Goal: Task Accomplishment & Management: Complete application form

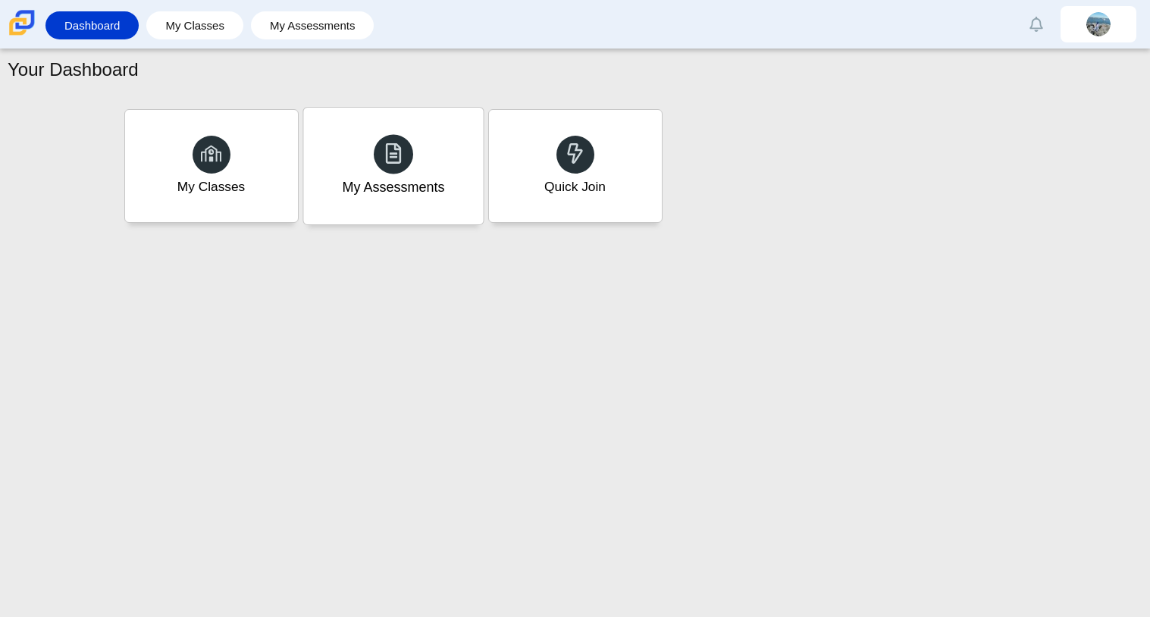
click at [392, 188] on div "My Assessments" at bounding box center [393, 187] width 102 height 20
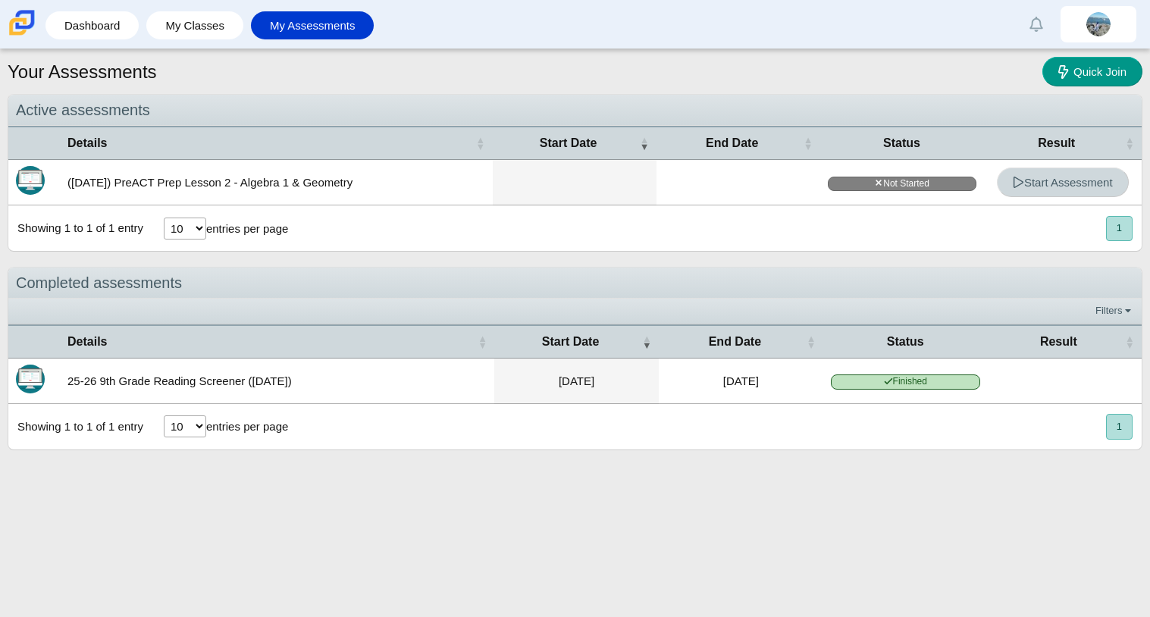
click at [1039, 187] on span "Start Assessment" at bounding box center [1062, 182] width 100 height 13
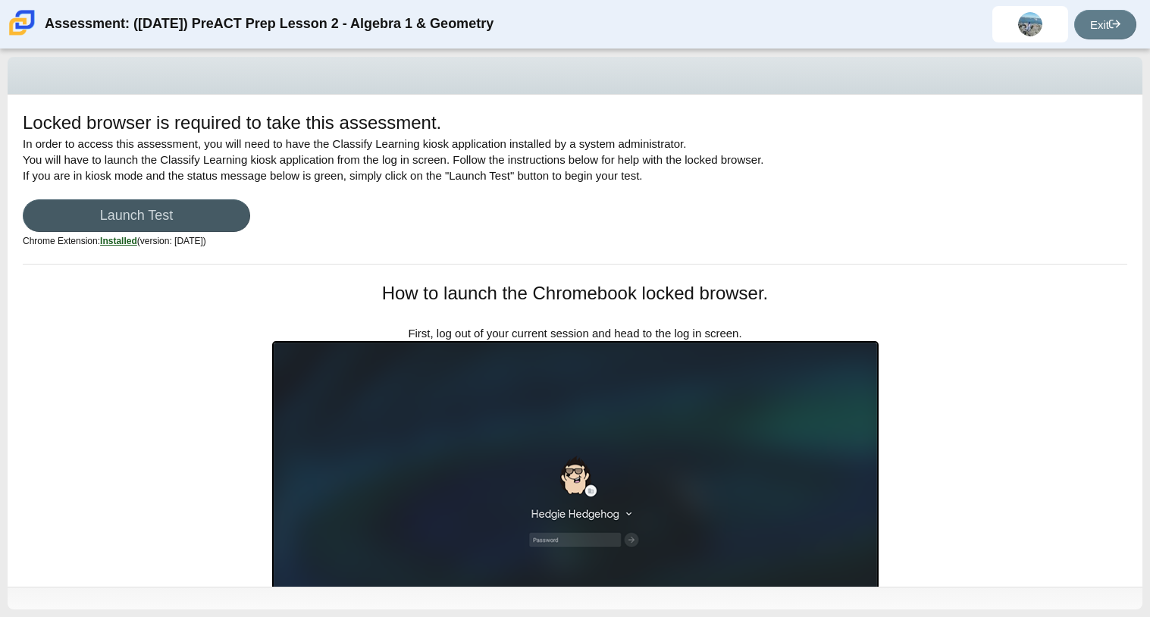
scroll to position [2, 0]
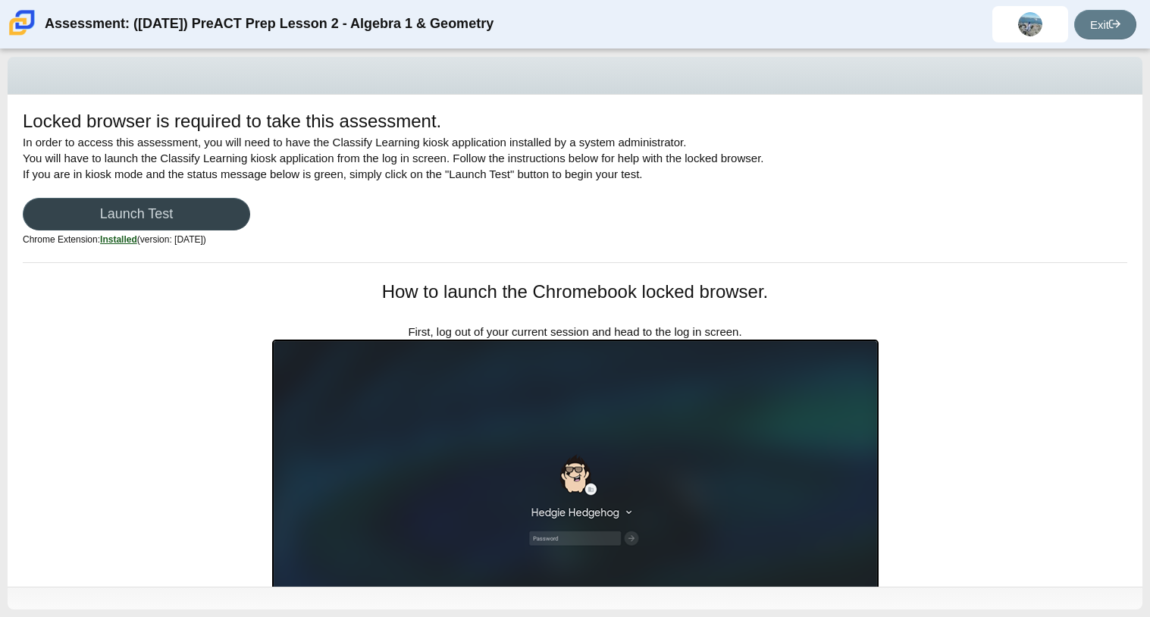
click at [141, 208] on link "Launch Test" at bounding box center [136, 214] width 227 height 33
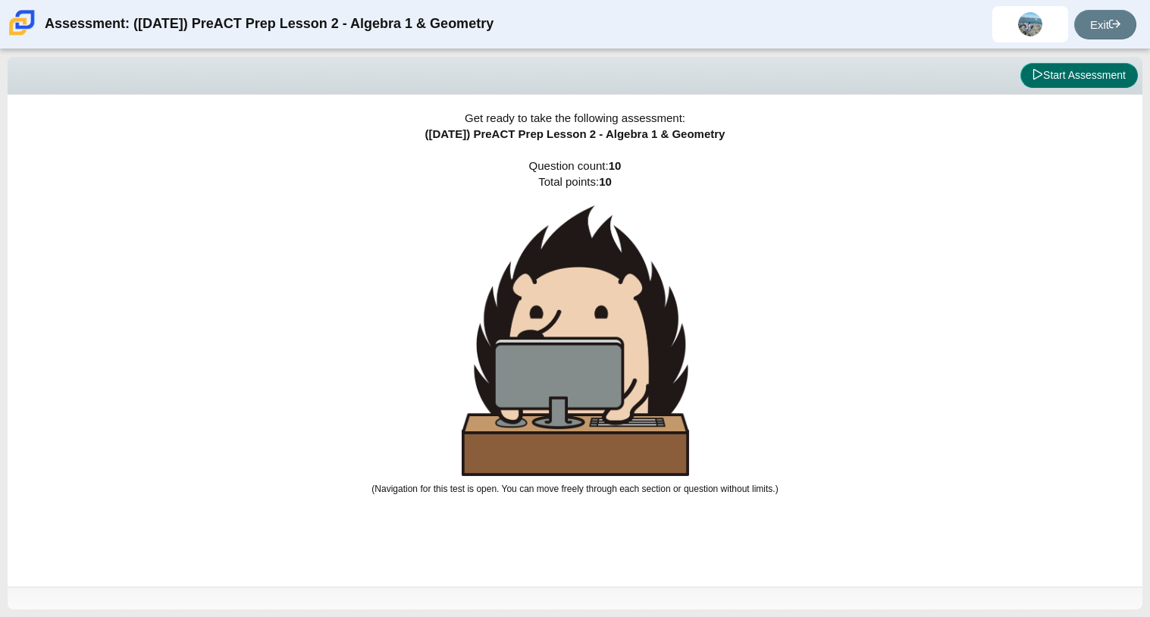
click at [1094, 70] on button "Start Assessment" at bounding box center [1078, 76] width 117 height 26
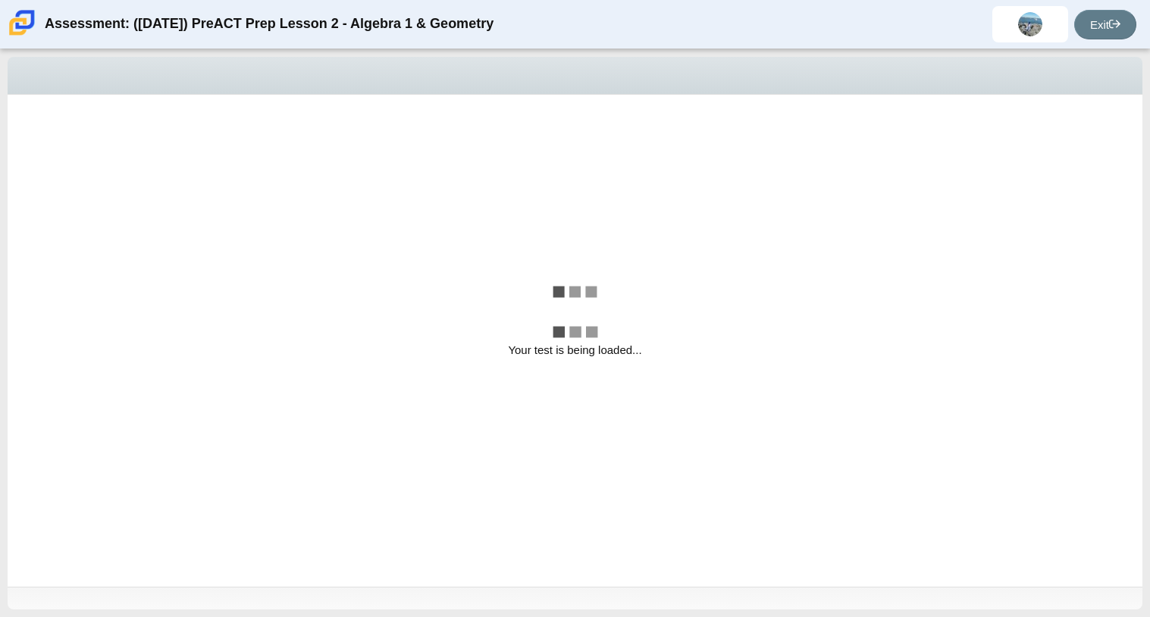
select select "bbf5d072-3e0b-44c4-9a12-6e7c9033f65b"
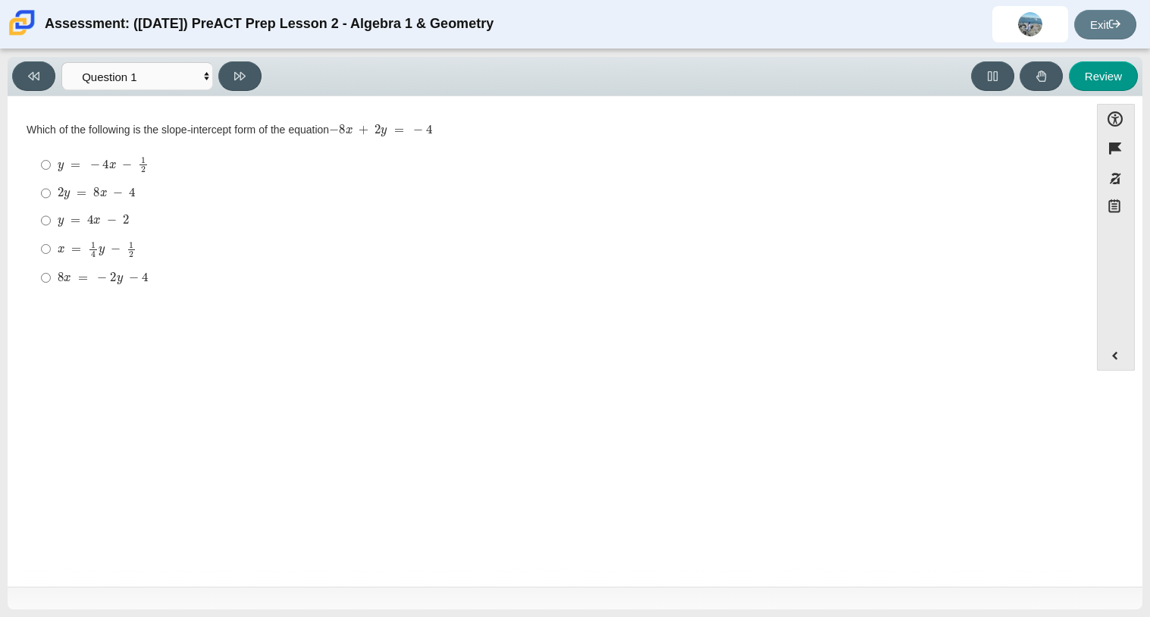
click at [61, 196] on mjx-c "Assessment items" at bounding box center [61, 192] width 6 height 8
click at [51, 196] on input "2 y = 8 x − 4 2 y = 8 x − 4" at bounding box center [46, 193] width 10 height 27
radio input "true"
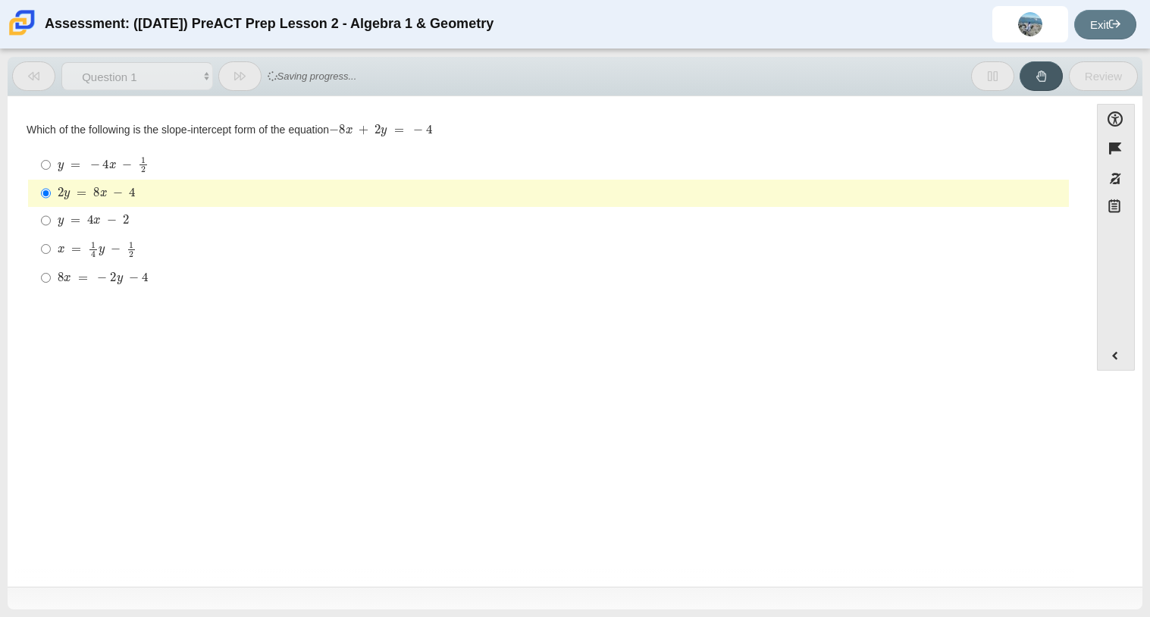
click at [61, 196] on mjx-c "Assessment items" at bounding box center [61, 192] width 6 height 8
click at [51, 196] on input "2 y = 8 x − 4 2 y = 8 x − 4" at bounding box center [46, 193] width 10 height 27
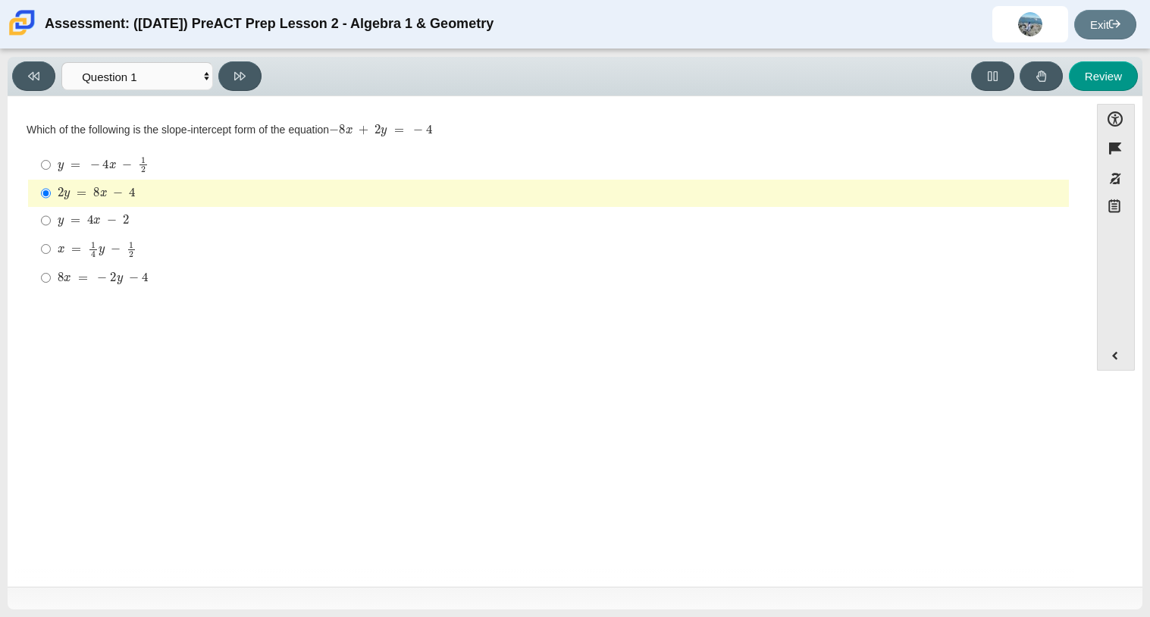
click at [55, 220] on label "y = 4 x − 2 y = 4 x − 2" at bounding box center [549, 220] width 1038 height 27
click at [51, 220] on input "y = 4 x − 2 y = 4 x − 2" at bounding box center [46, 220] width 10 height 27
radio input "true"
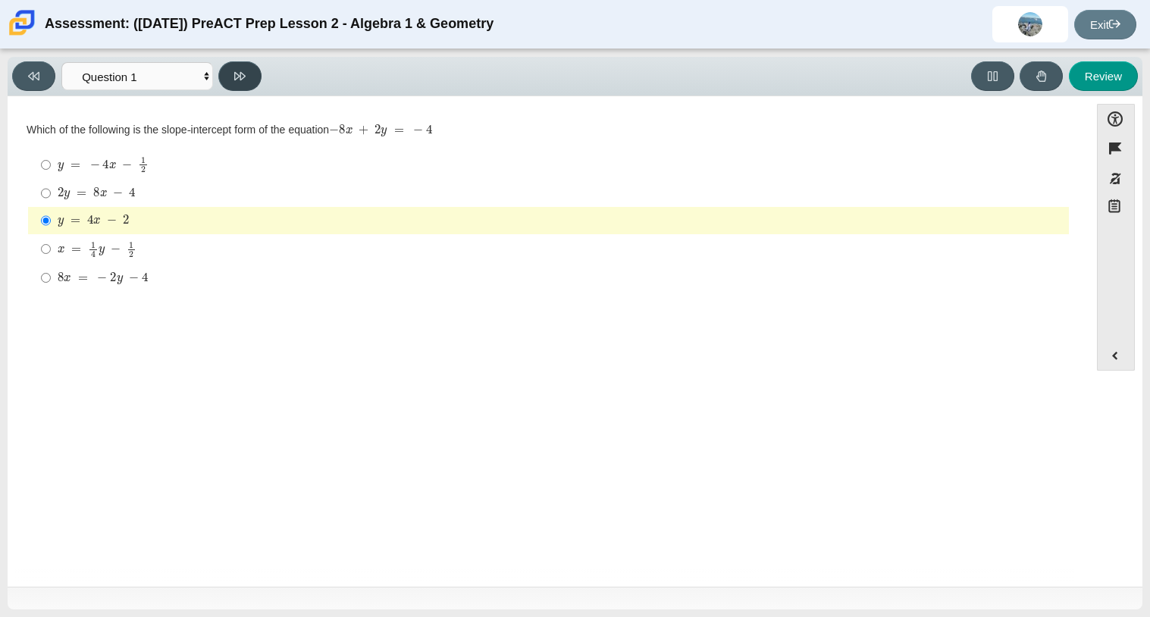
click at [249, 70] on button at bounding box center [239, 76] width 43 height 30
select select "ed62e223-81bd-4cbf-ab48-ab975844bd1f"
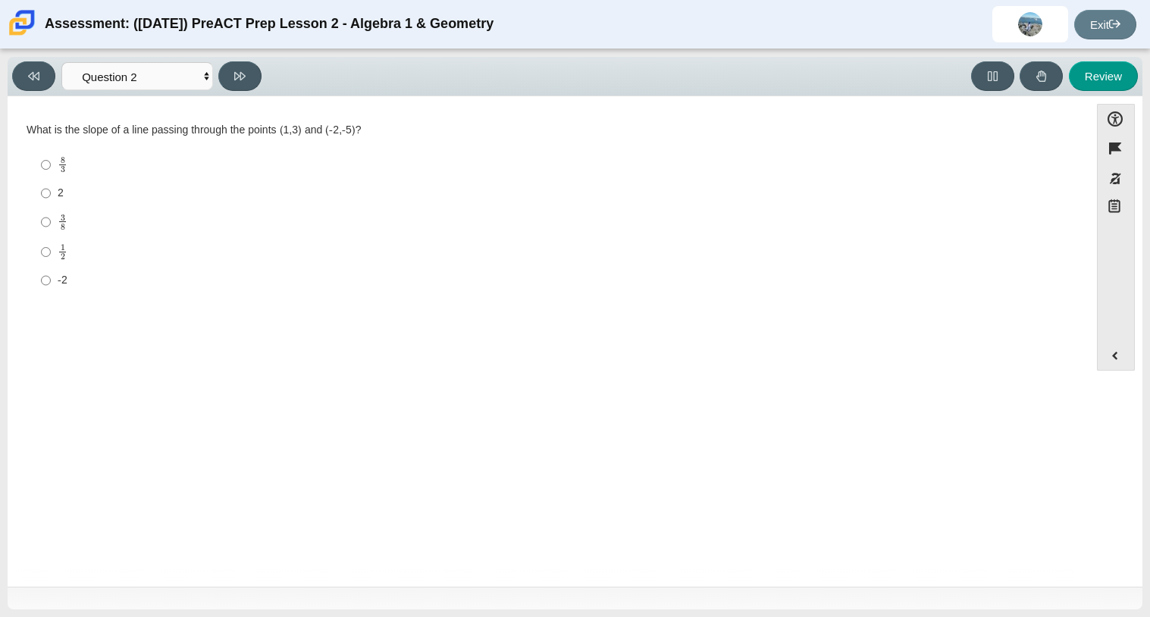
click at [64, 249] on mjx-c "Assessment items" at bounding box center [63, 247] width 5 height 6
click at [51, 249] on input "1 2 1 half" at bounding box center [46, 252] width 10 height 30
radio input "true"
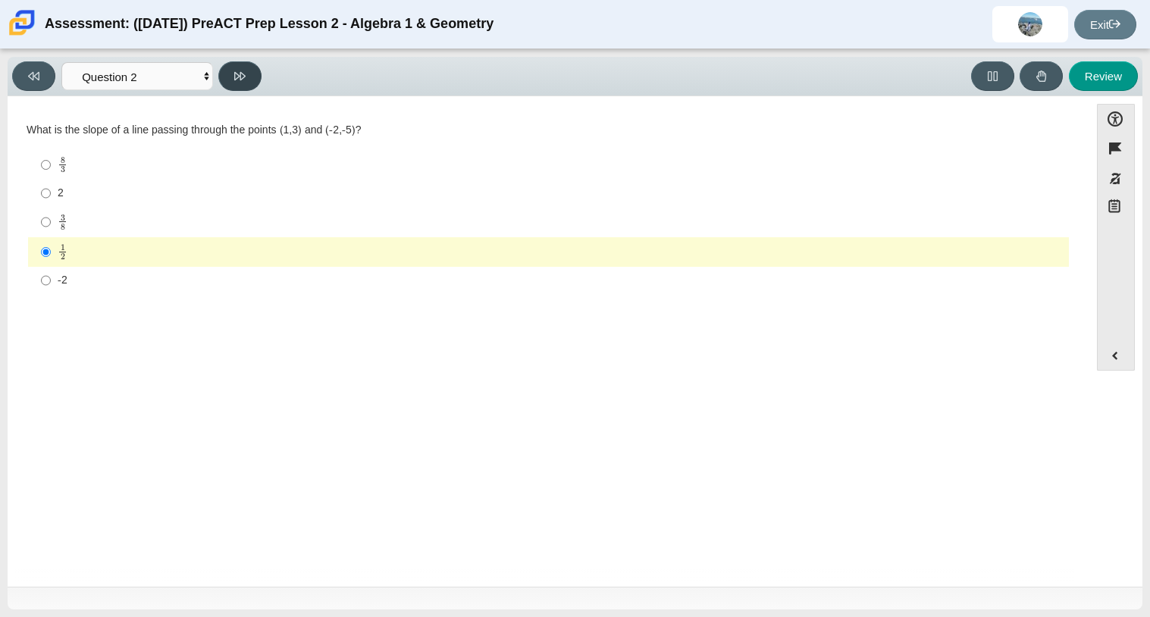
click at [246, 74] on button at bounding box center [239, 76] width 43 height 30
select select "97f4f5fa-a52e-4fed-af51-565bfcdf47cb"
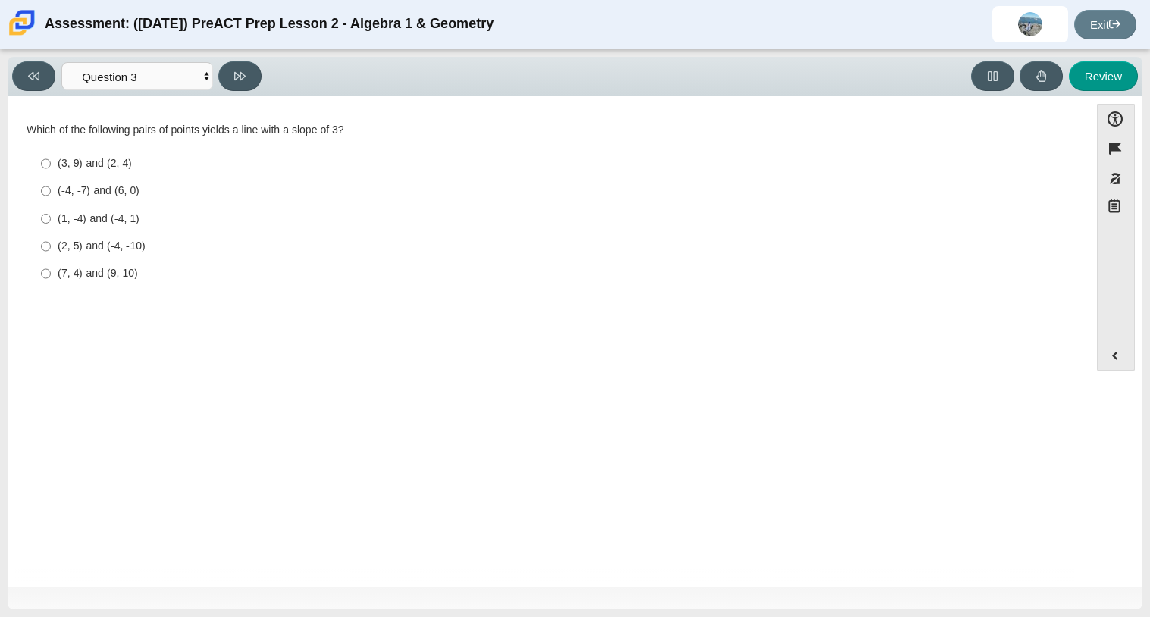
click at [53, 255] on label "(2, 5) and (-4, -10) (2, 5) and (-4, -10)" at bounding box center [549, 246] width 1038 height 27
click at [51, 255] on input "(2, 5) and (-4, -10) (2, 5) and (-4, -10)" at bounding box center [46, 246] width 10 height 27
radio input "true"
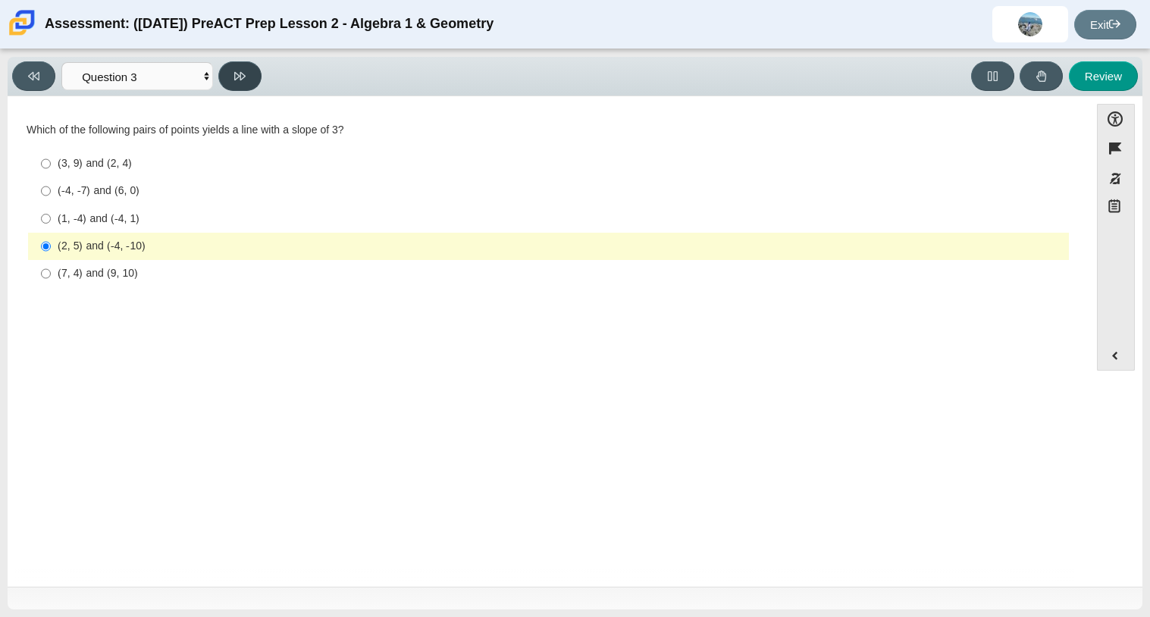
click at [231, 80] on button at bounding box center [239, 76] width 43 height 30
select select "89427bb7-e313-4f00-988f-8b8255897029"
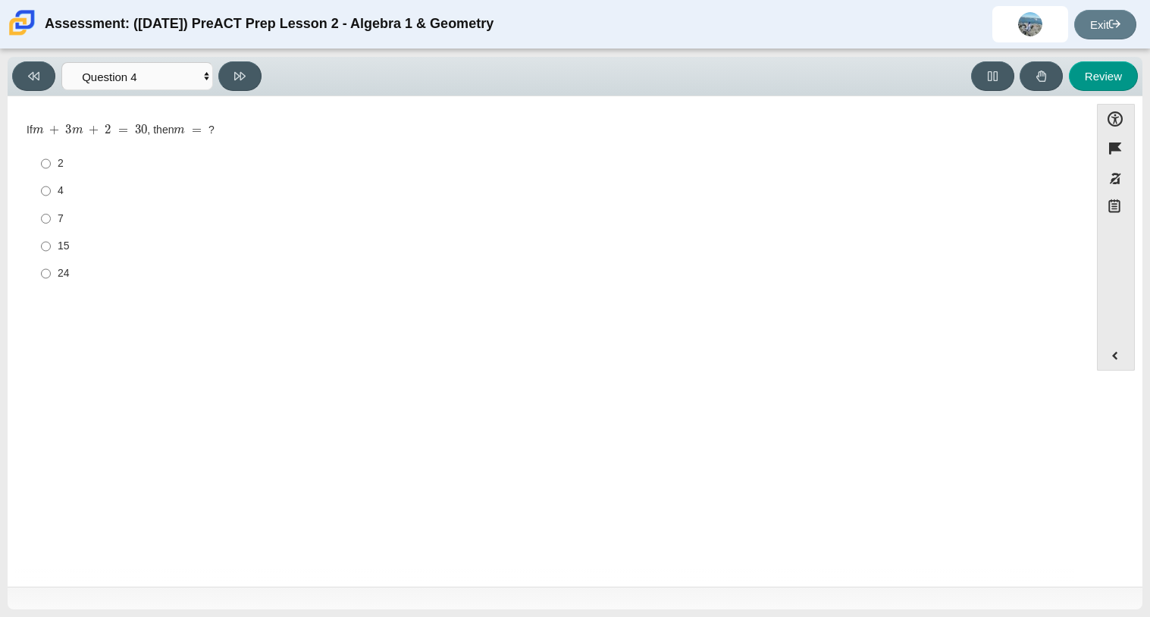
click at [54, 243] on label "15 15" at bounding box center [549, 246] width 1038 height 27
click at [51, 243] on input "15 15" at bounding box center [46, 246] width 10 height 27
radio input "true"
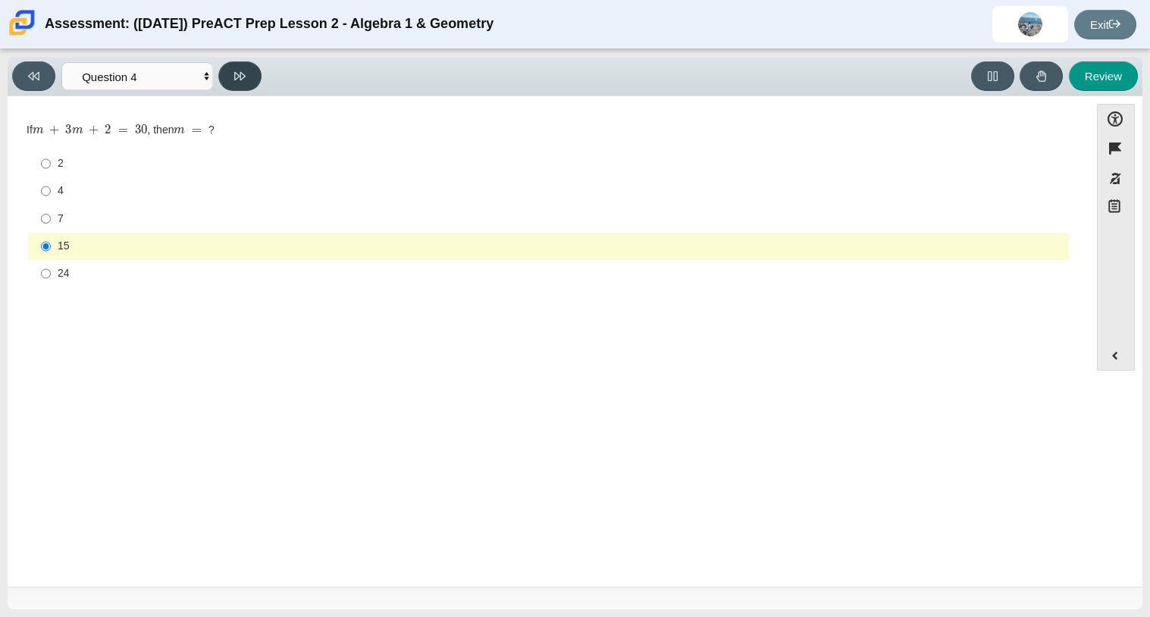
click at [235, 77] on icon at bounding box center [239, 76] width 11 height 8
select select "489dcffd-4e6a-49cf-a9d6-ad1d4a911a4e"
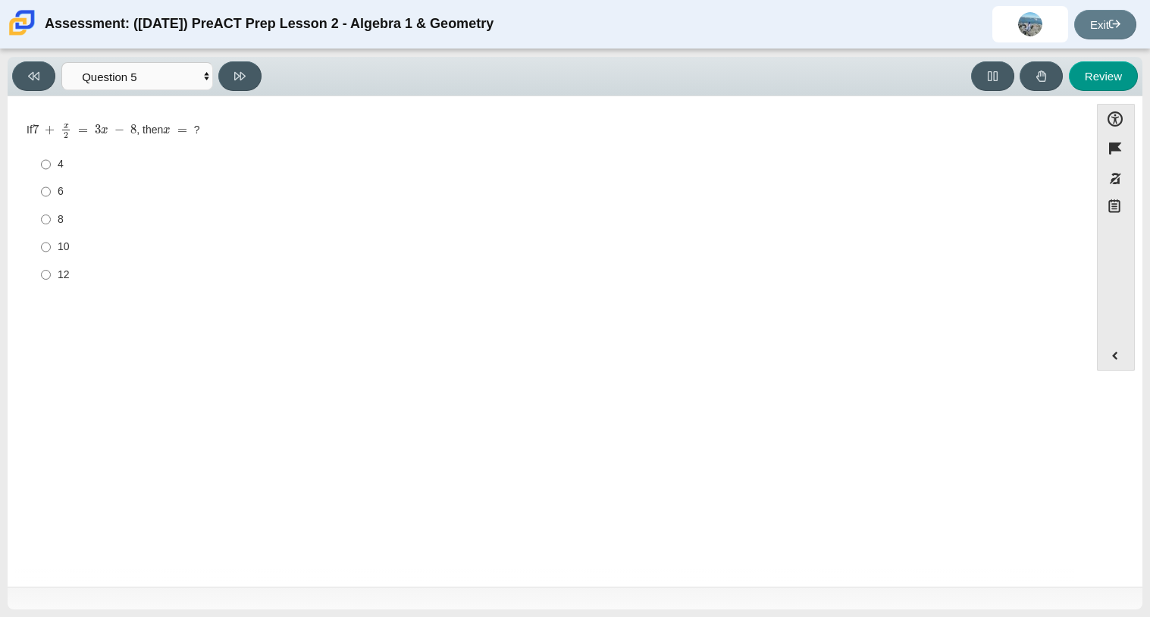
click at [55, 265] on label "12 12" at bounding box center [549, 274] width 1038 height 27
click at [51, 265] on input "12 12" at bounding box center [46, 274] width 10 height 27
radio input "true"
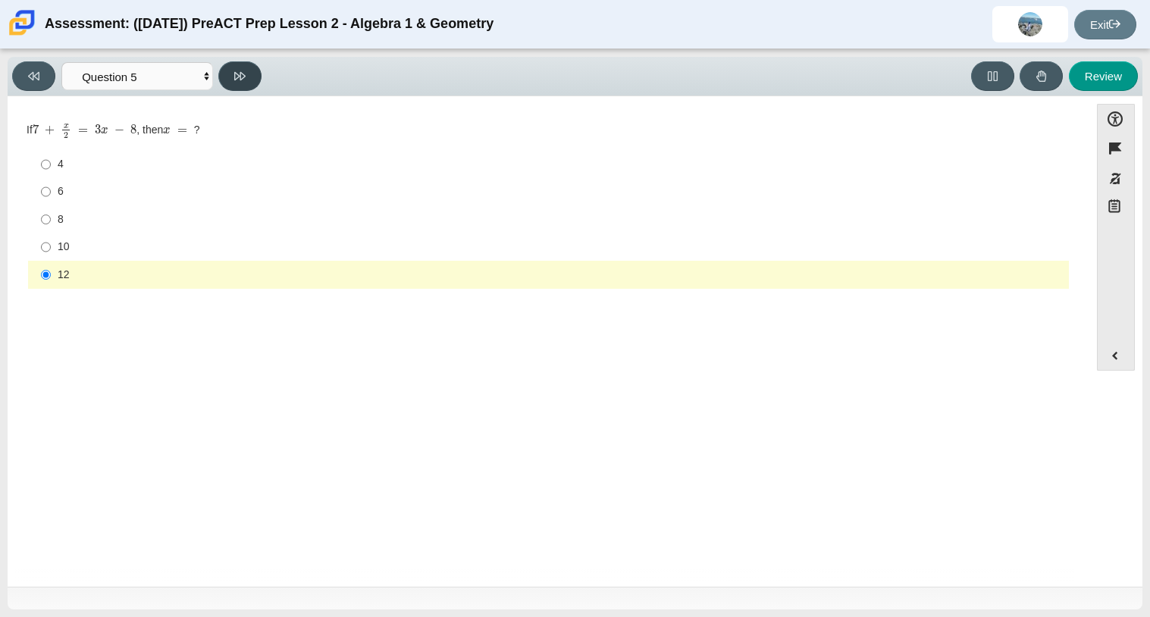
click at [229, 88] on button at bounding box center [239, 76] width 43 height 30
select select "210571de-36a6-4d8e-a361-ceff8ef801dc"
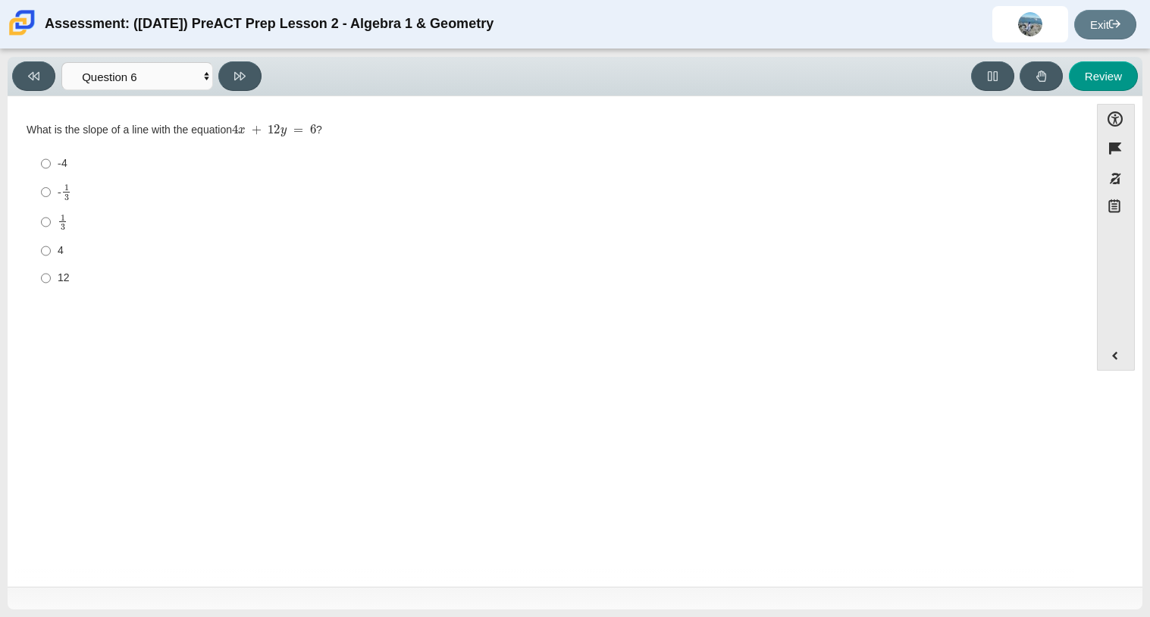
click at [58, 153] on label "-4 -4" at bounding box center [549, 163] width 1038 height 27
click at [51, 153] on input "-4 -4" at bounding box center [46, 163] width 10 height 27
radio input "true"
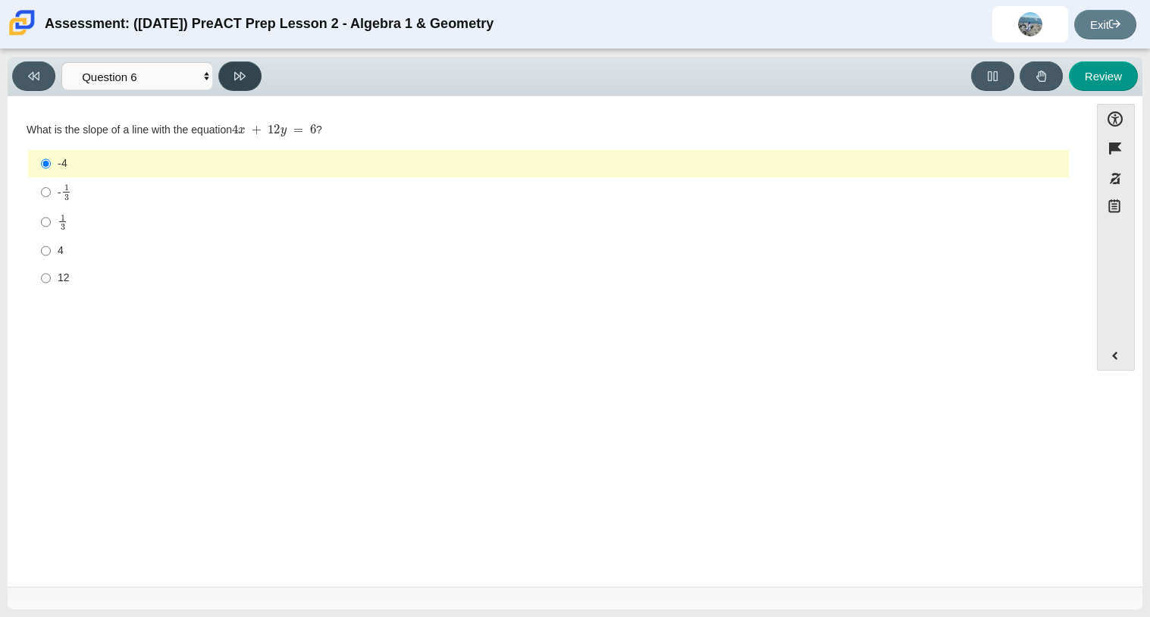
click at [236, 86] on button at bounding box center [239, 76] width 43 height 30
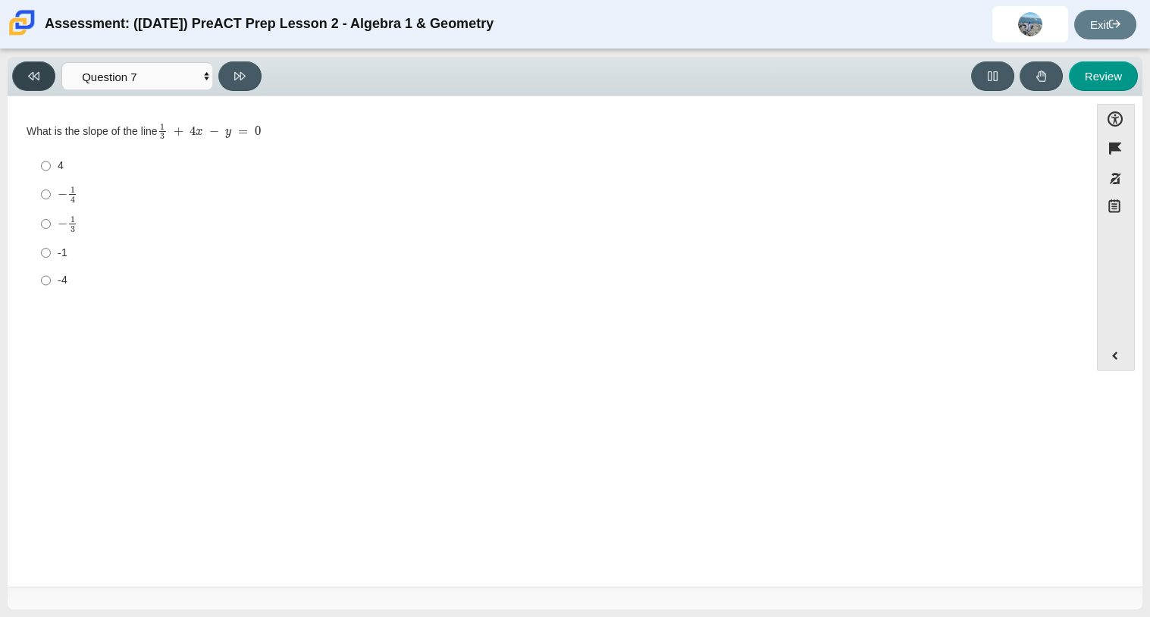
click at [37, 77] on icon at bounding box center [33, 76] width 11 height 8
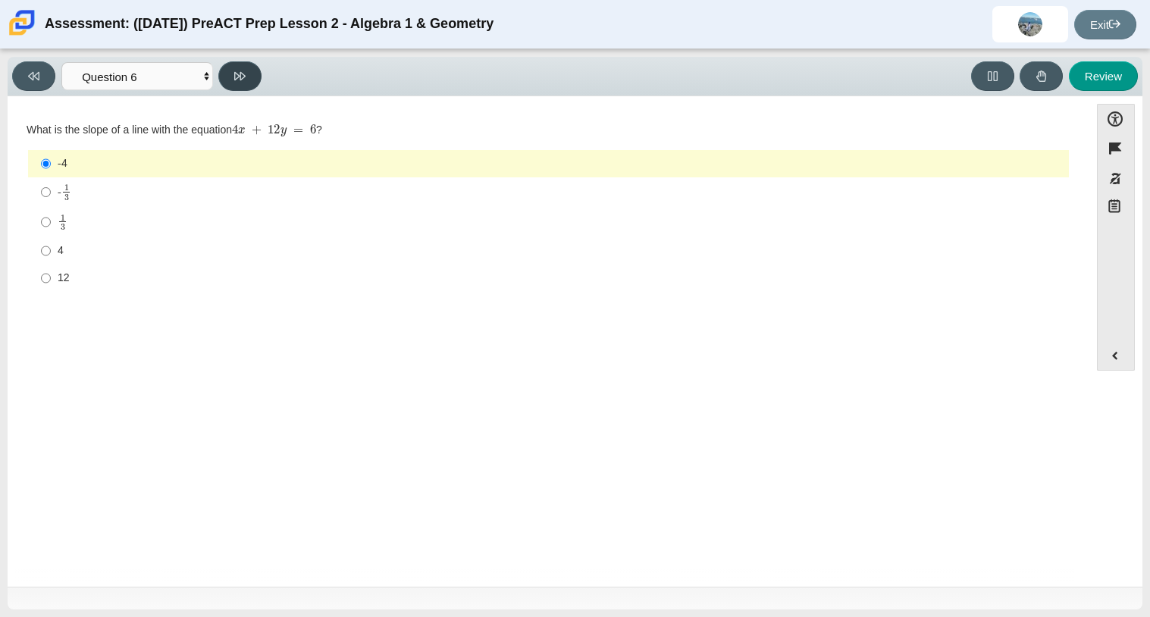
click at [251, 83] on button at bounding box center [239, 76] width 43 height 30
select select "ec95ace6-bebc-42b8-9428-40567494d4da"
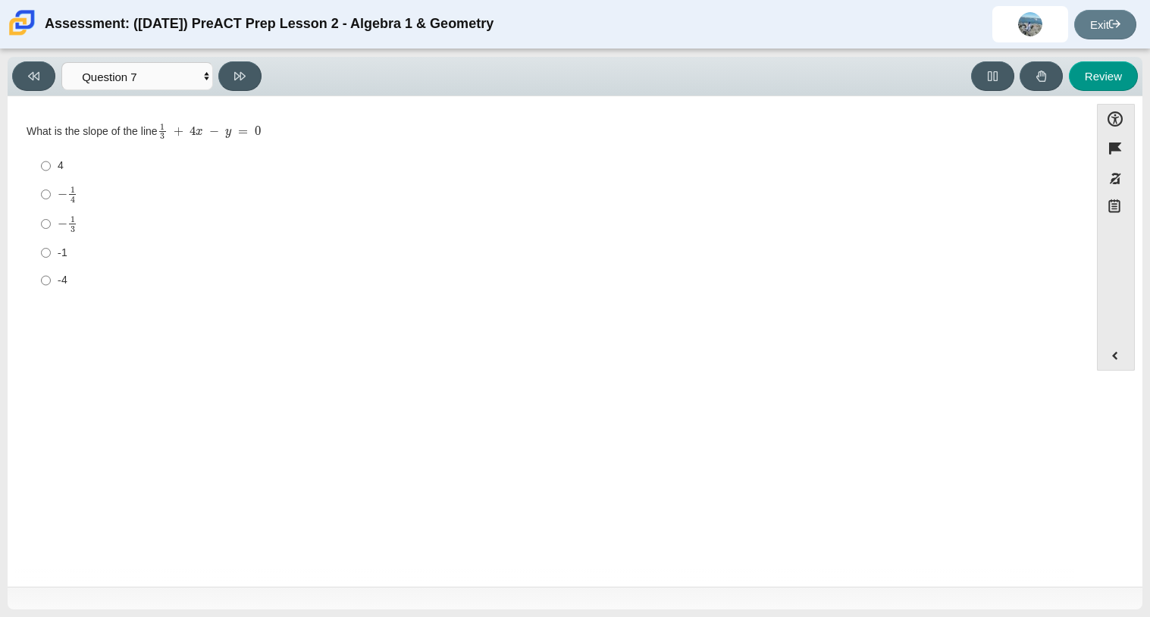
click at [55, 230] on label "− 1 3 negative 1 third" at bounding box center [549, 224] width 1038 height 30
click at [51, 230] on input "− 1 3 negative 1 third" at bounding box center [46, 224] width 10 height 30
radio input "true"
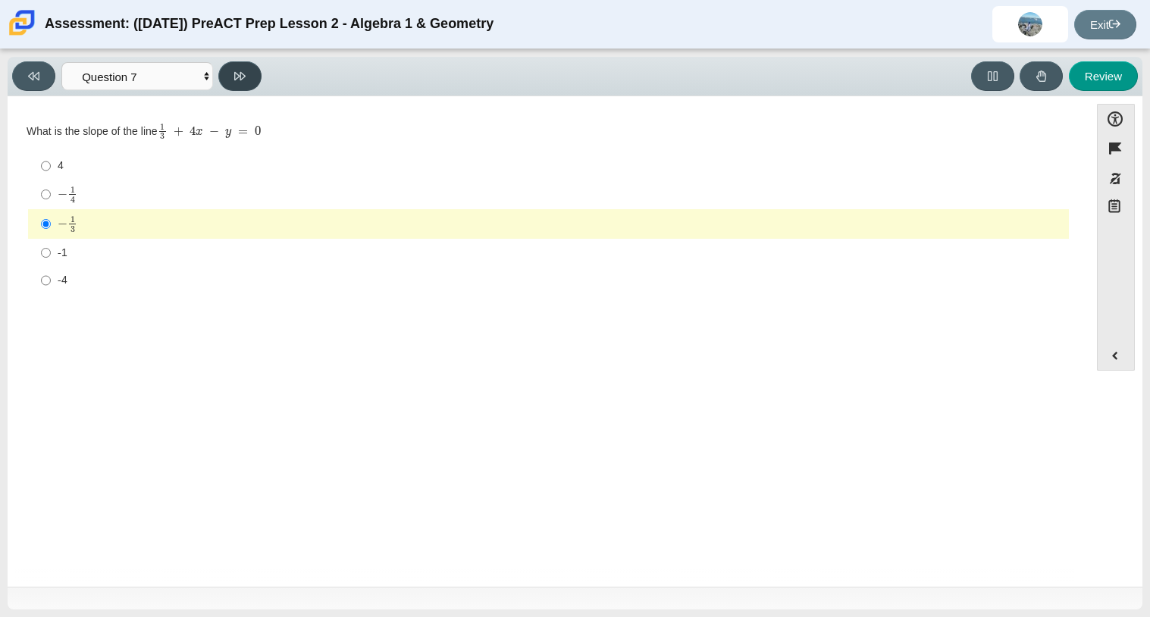
click at [246, 74] on button at bounding box center [239, 76] width 43 height 30
select select "ce81fe10-bf29-4b5e-8bd7-4f47f2fed4d8"
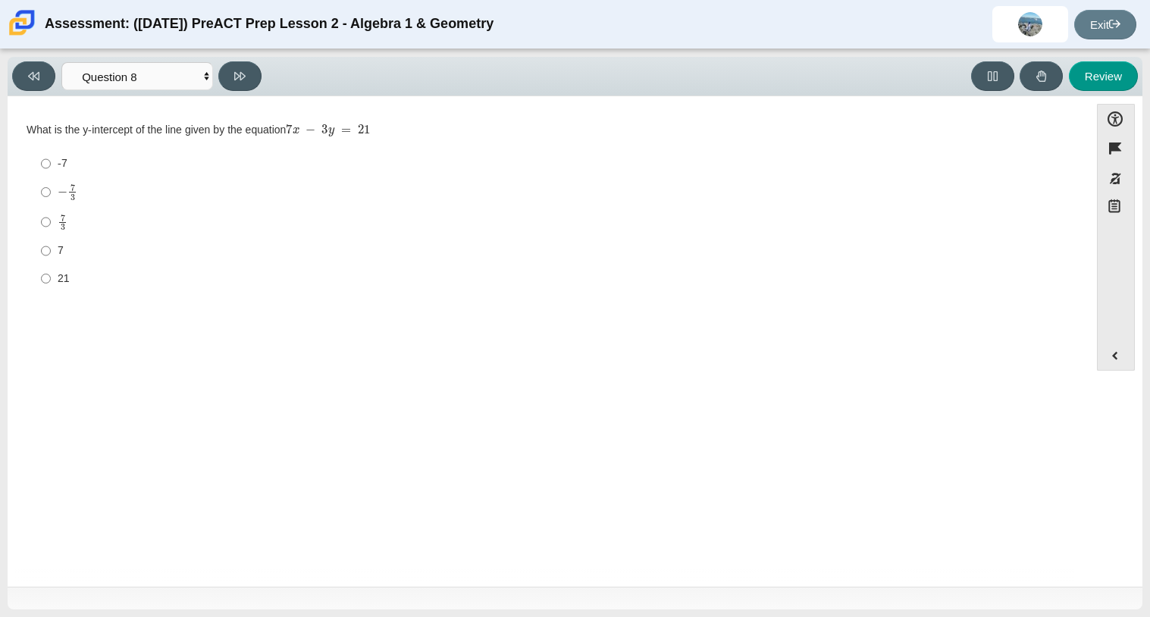
click at [58, 225] on mjx-frac "Assessment items" at bounding box center [63, 222] width 10 height 16
click at [51, 225] on input "7 3 7 thirds" at bounding box center [46, 222] width 10 height 30
radio input "true"
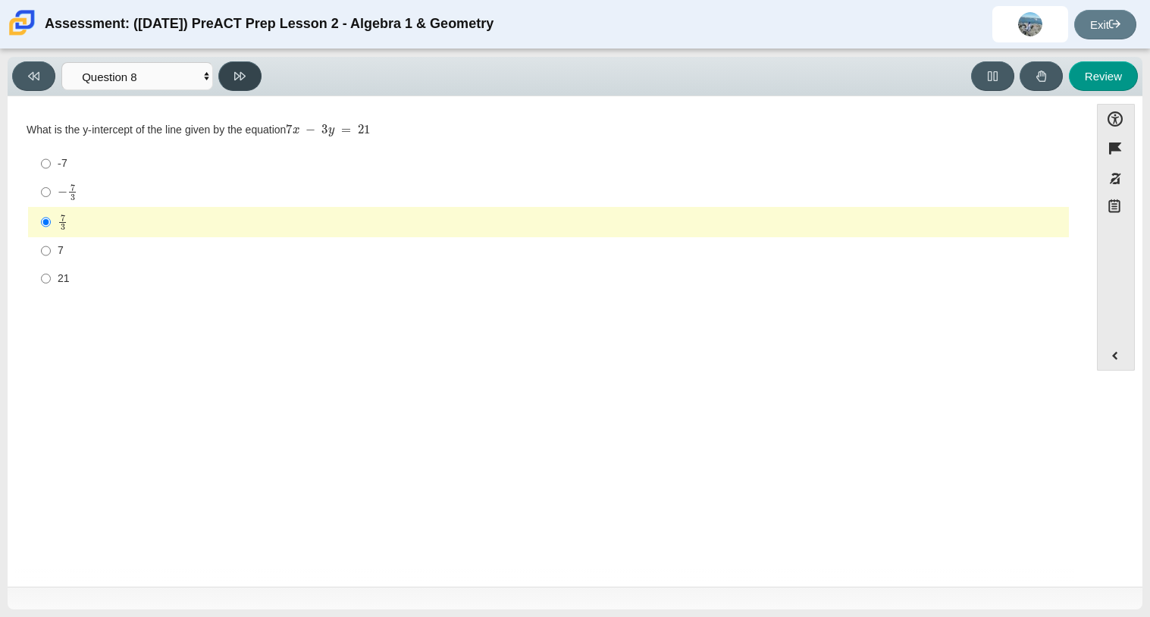
click at [241, 63] on button at bounding box center [239, 76] width 43 height 30
select select "14773eaf-2ca1-47ae-afe7-a624a56f34b3"
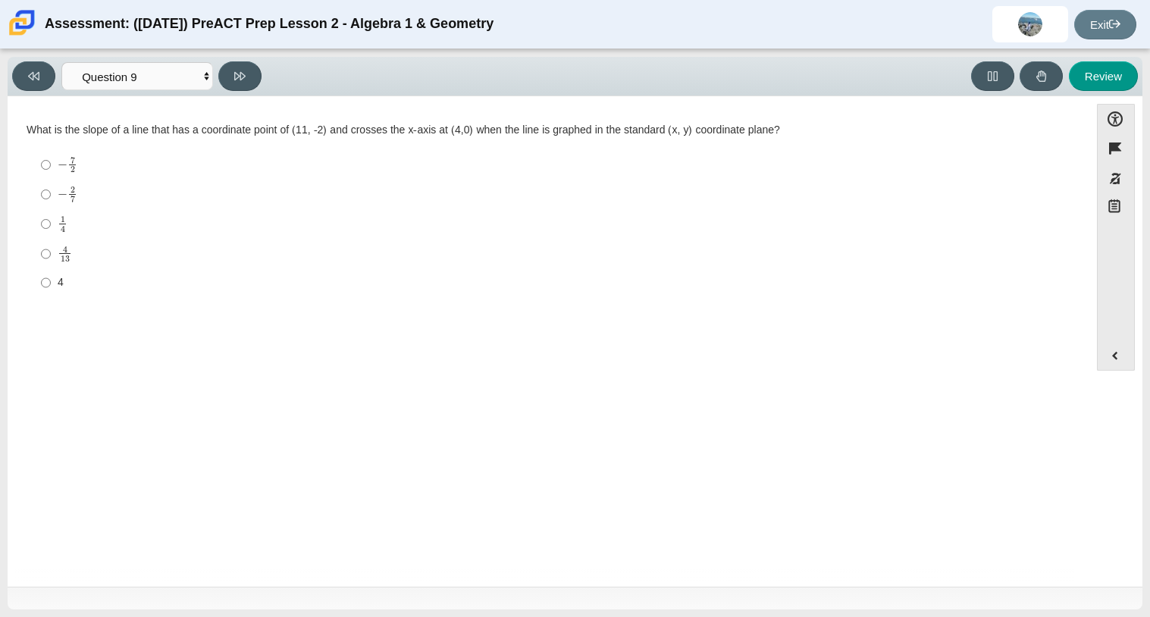
click at [58, 271] on label "4 4" at bounding box center [549, 282] width 1038 height 27
click at [51, 271] on input "4 4" at bounding box center [46, 282] width 10 height 27
radio input "true"
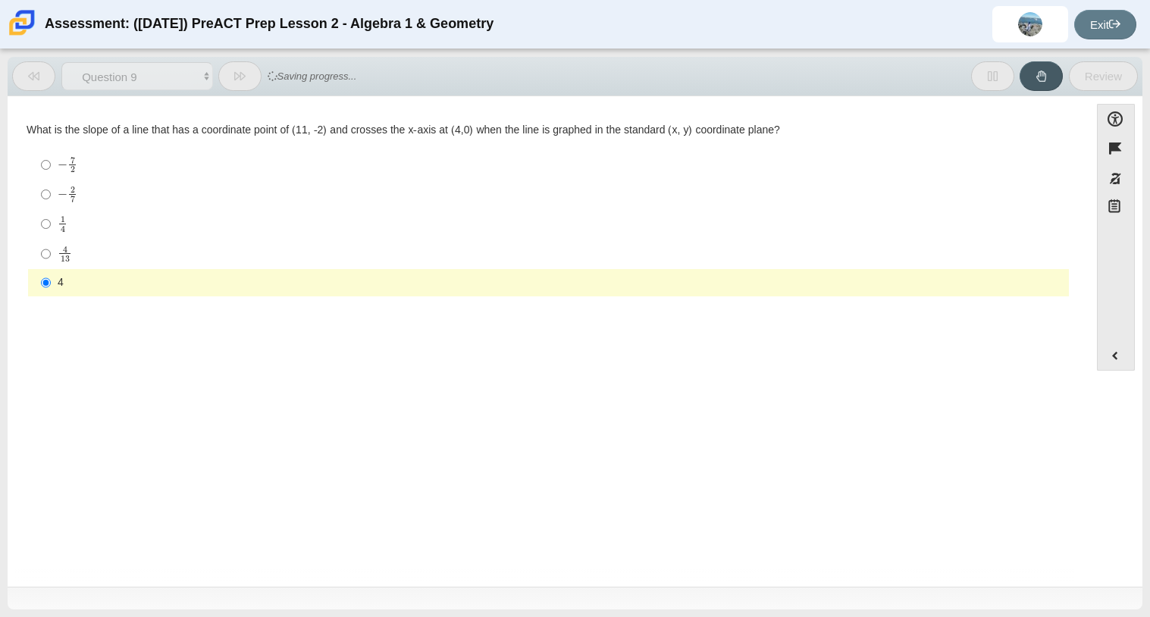
click at [58, 261] on mjx-frac "Assessment items" at bounding box center [65, 254] width 14 height 16
click at [51, 261] on input "4 13 4 over 13" at bounding box center [46, 254] width 10 height 30
radio input "true"
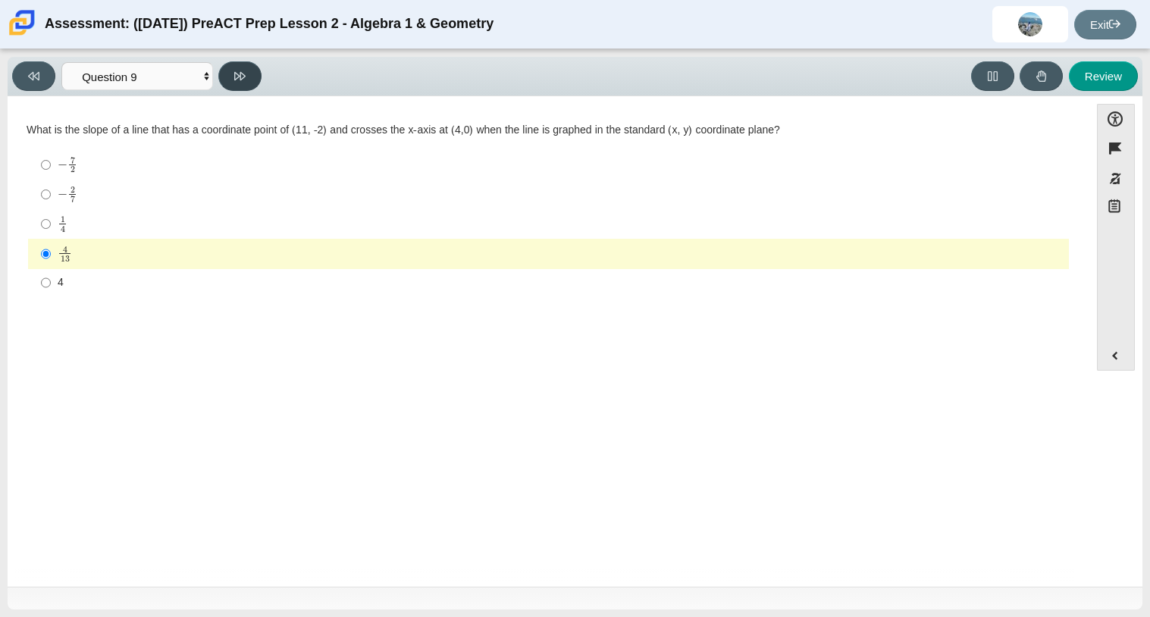
click at [241, 81] on button at bounding box center [239, 76] width 43 height 30
select select "96b71634-eacb-4f7e-8aef-411727d9bcba"
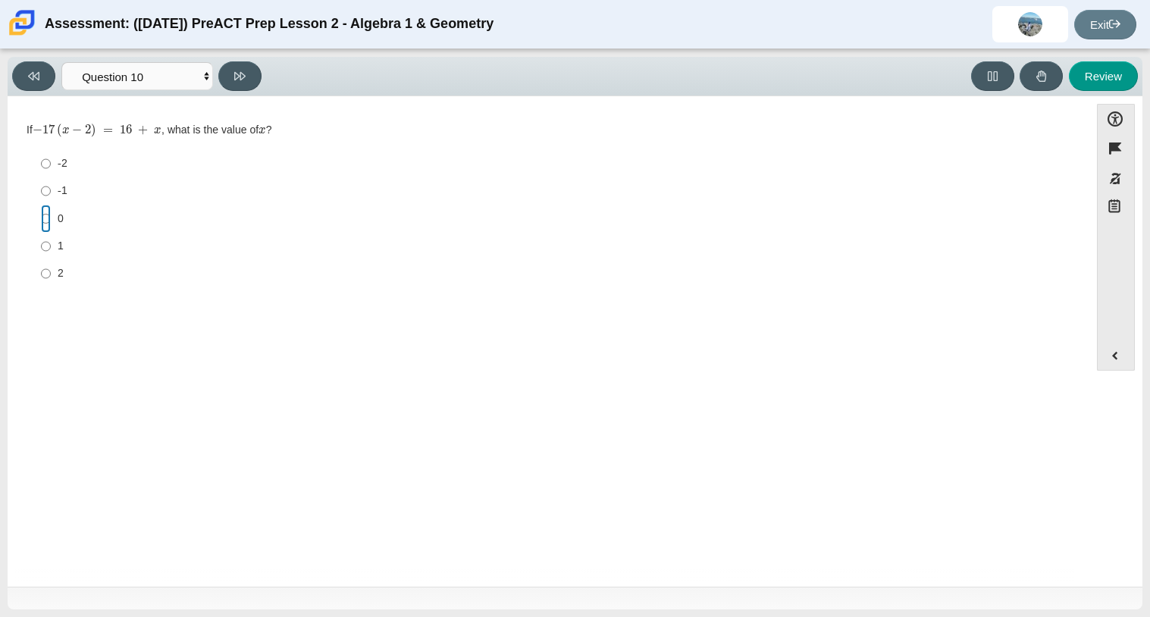
click at [47, 227] on input "0 0" at bounding box center [46, 218] width 10 height 27
radio input "true"
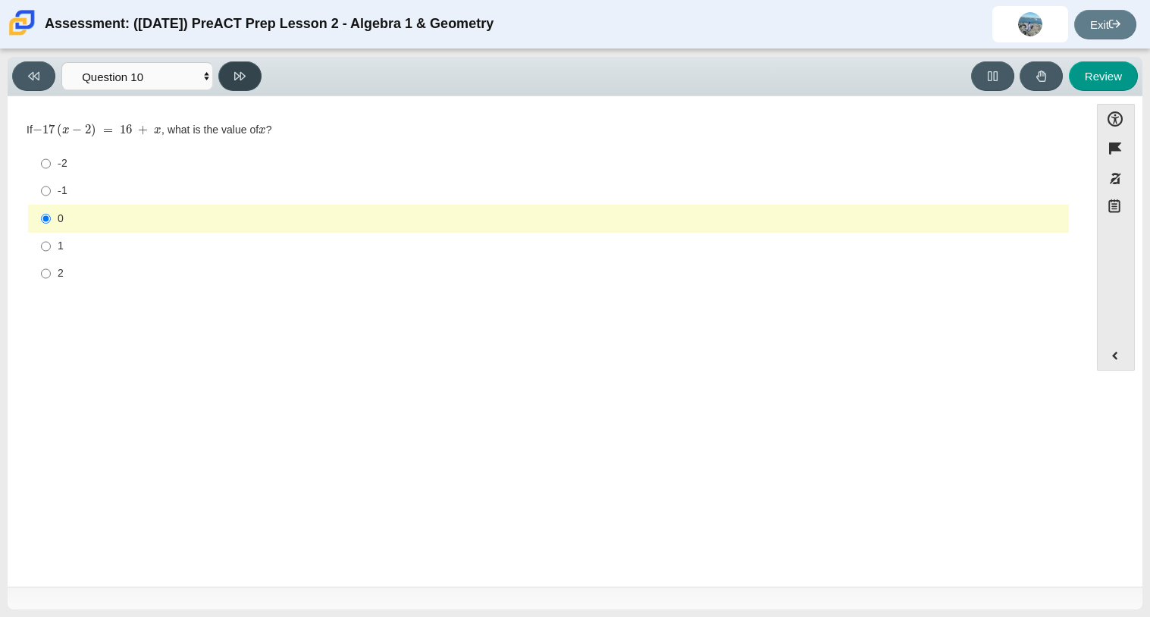
click at [241, 83] on button at bounding box center [239, 76] width 43 height 30
select select "review"
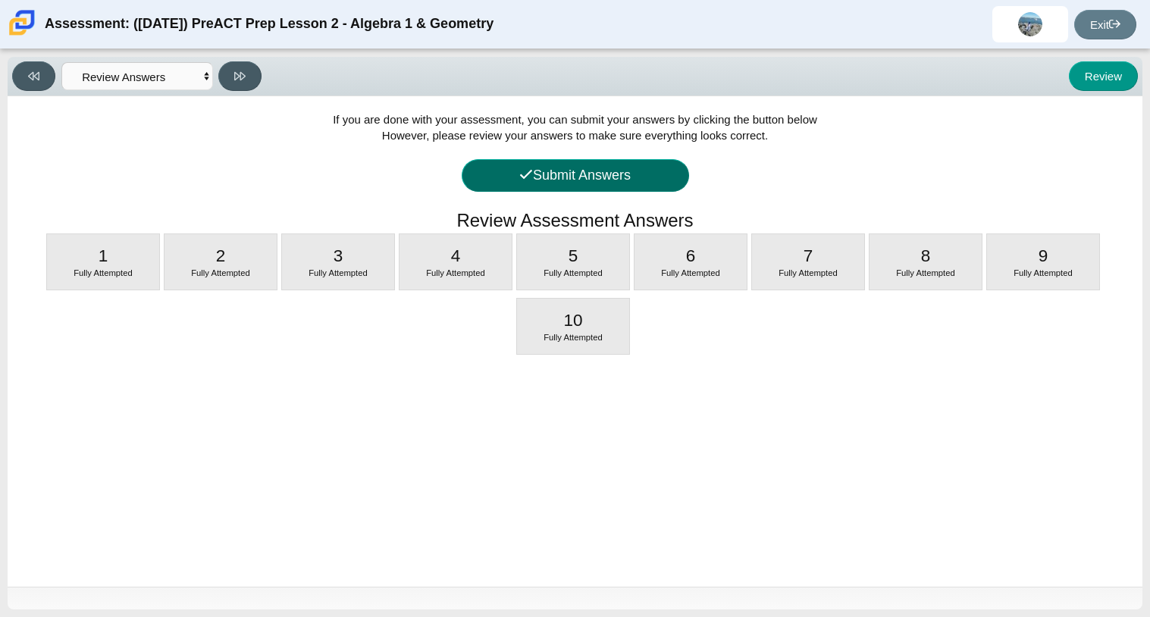
click at [491, 160] on button "Submit Answers" at bounding box center [574, 175] width 227 height 33
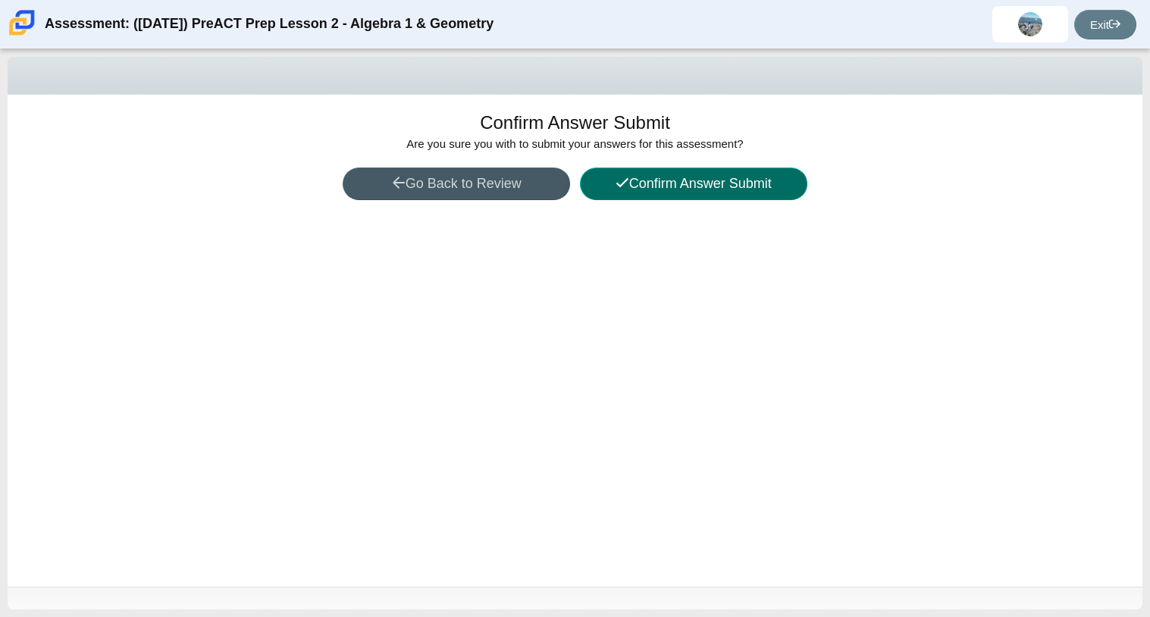
click at [619, 180] on icon at bounding box center [622, 183] width 14 height 14
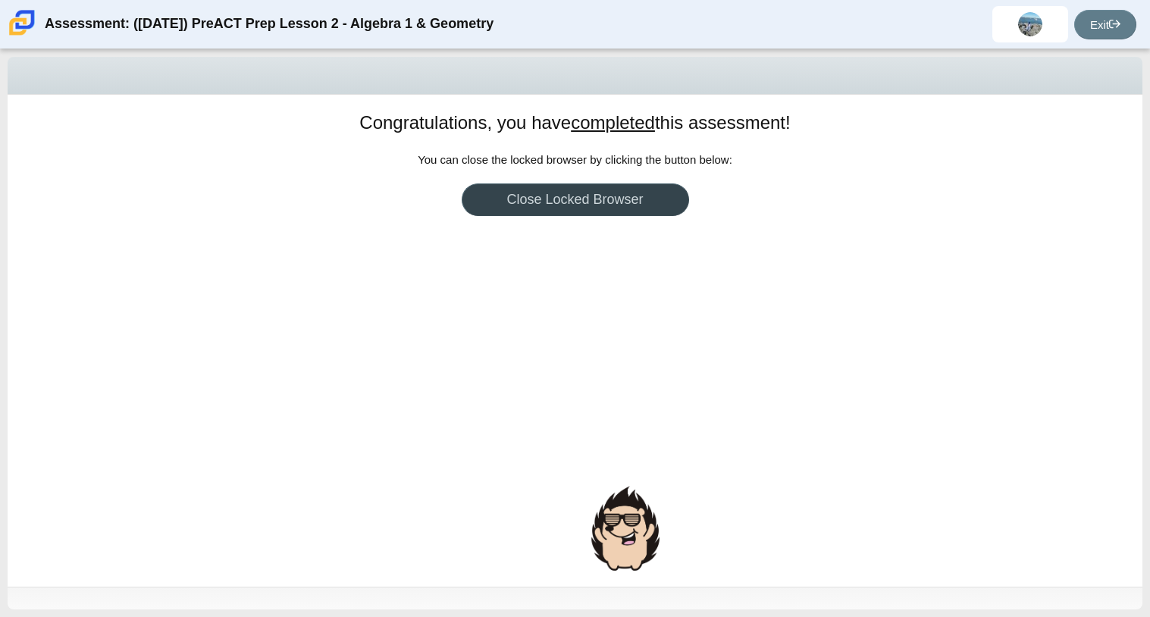
click at [617, 201] on link "Close Locked Browser" at bounding box center [574, 199] width 227 height 33
